Goal: Find specific page/section: Find specific page/section

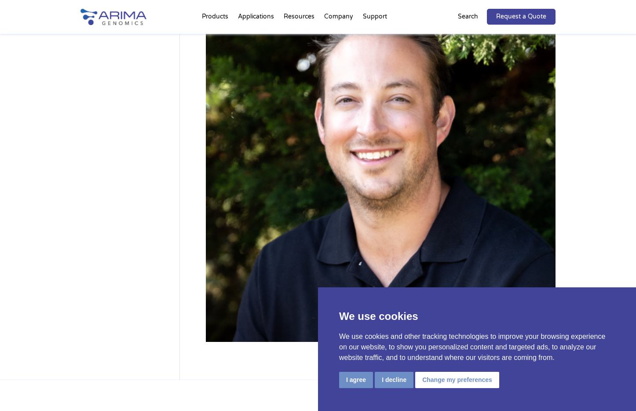
scroll to position [135, 0]
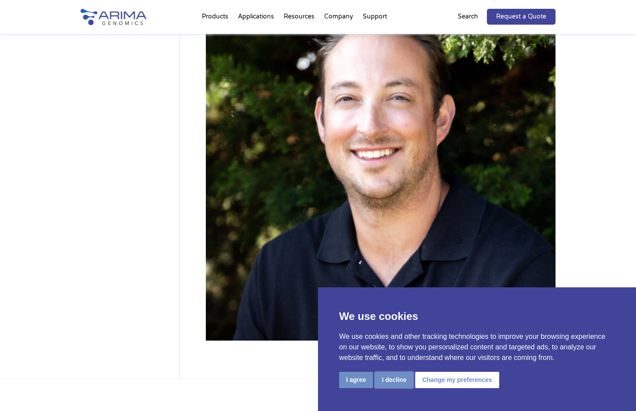
click at [397, 381] on button "I decline" at bounding box center [394, 380] width 39 height 16
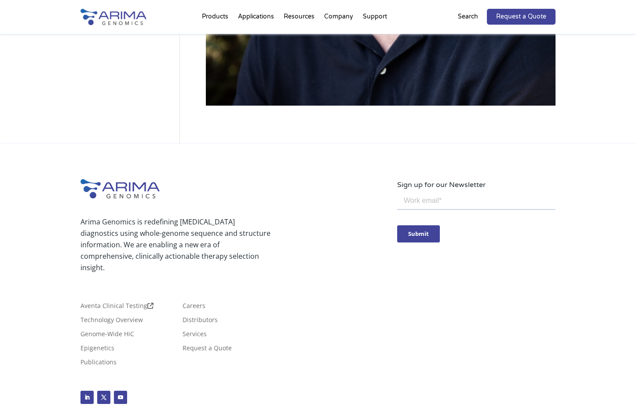
scroll to position [0, 0]
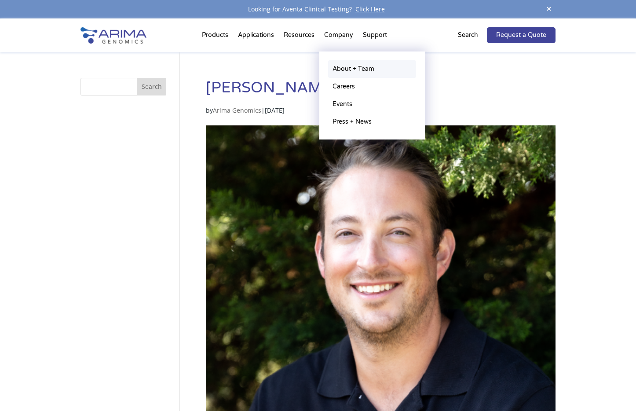
click at [339, 75] on link "About + Team" at bounding box center [372, 69] width 88 height 18
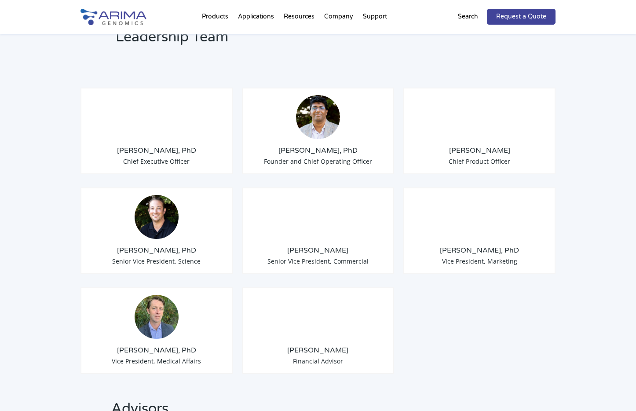
scroll to position [683, 0]
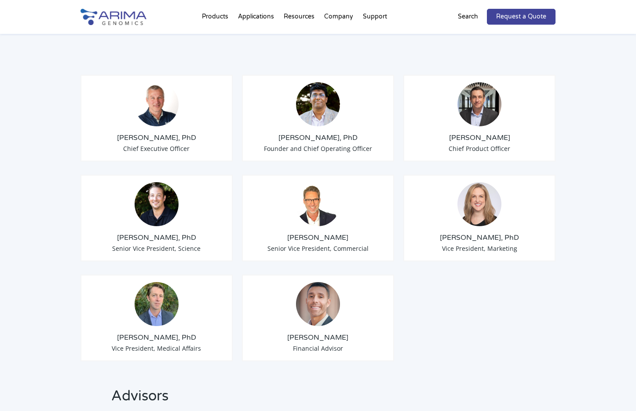
click at [156, 193] on img at bounding box center [157, 204] width 44 height 44
click at [130, 244] on span "Senior Vice President, Science" at bounding box center [156, 248] width 88 height 8
click at [152, 244] on span "Senior Vice President, Science" at bounding box center [156, 248] width 88 height 8
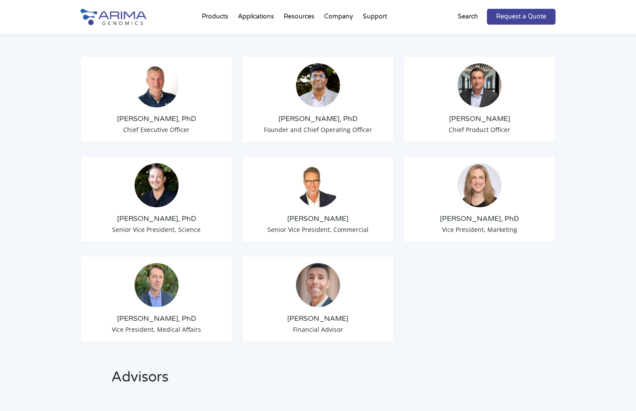
scroll to position [1526, 0]
